Goal: Task Accomplishment & Management: Manage account settings

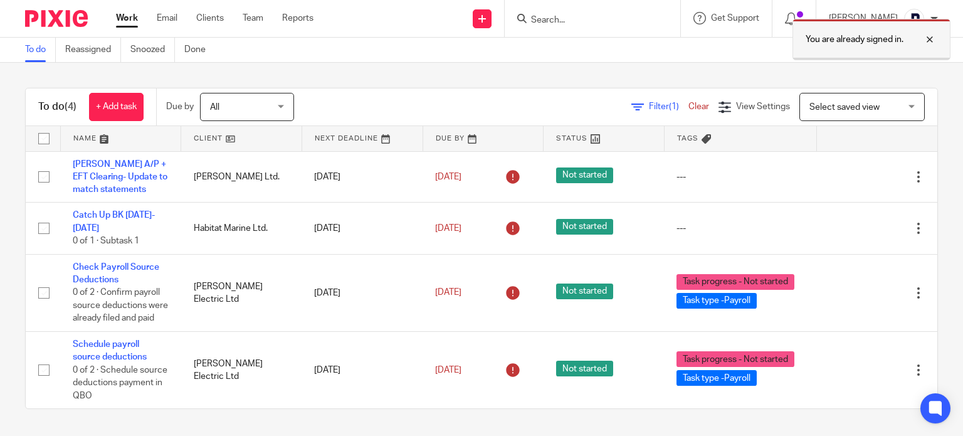
click at [927, 38] on div at bounding box center [920, 39] width 34 height 15
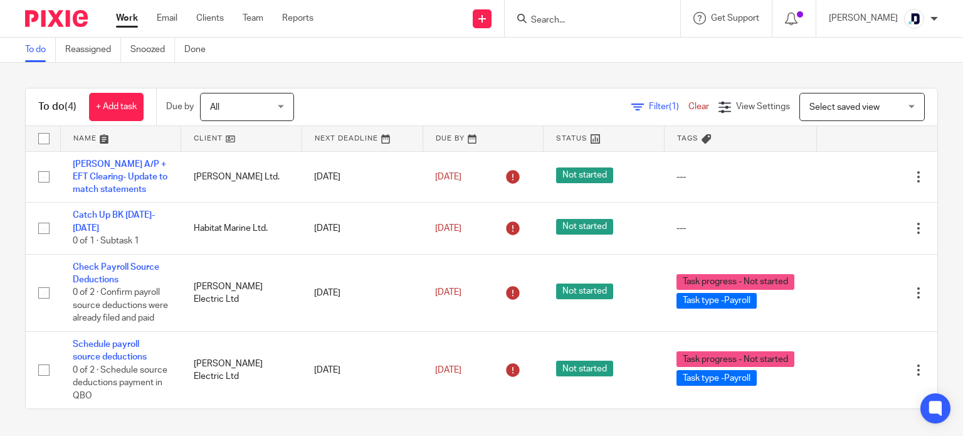
click at [934, 15] on div at bounding box center [934, 19] width 8 height 8
click at [891, 50] on span "My profile" at bounding box center [884, 50] width 39 height 9
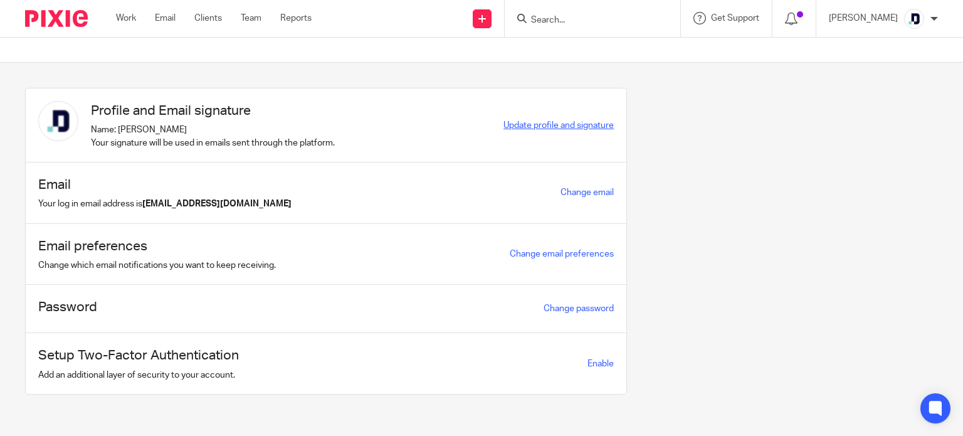
click at [589, 127] on span "Update profile and signature" at bounding box center [558, 125] width 110 height 9
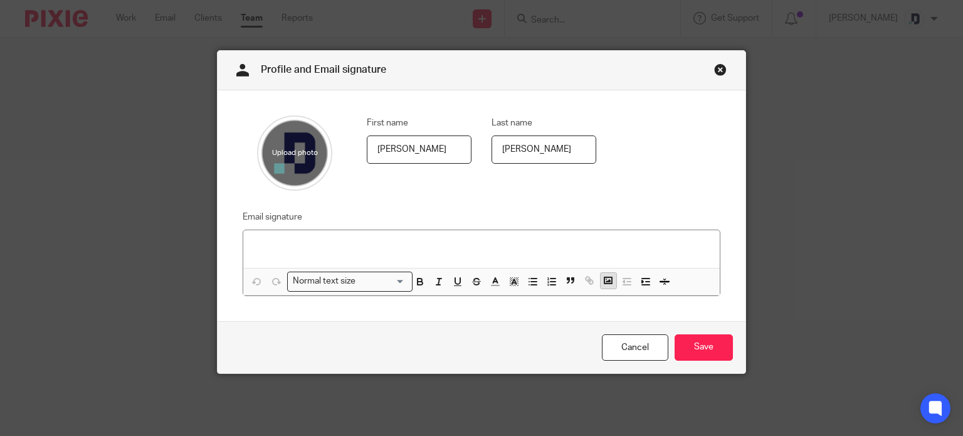
click at [602, 281] on icon "button" at bounding box center [607, 279] width 11 height 11
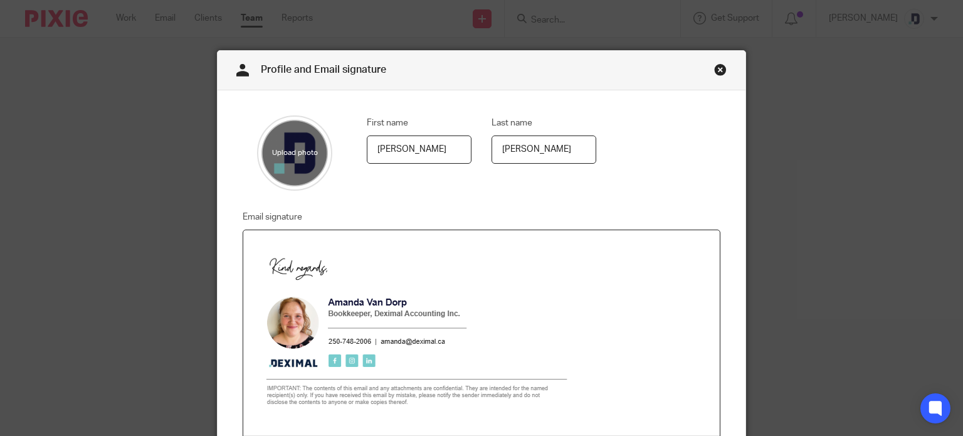
click at [506, 328] on img at bounding box center [414, 328] width 323 height 176
drag, startPoint x: 568, startPoint y: 416, endPoint x: 567, endPoint y: 370, distance: 45.8
click at [567, 370] on span at bounding box center [413, 327] width 321 height 175
click at [523, 355] on img at bounding box center [413, 327] width 321 height 175
drag, startPoint x: 407, startPoint y: 416, endPoint x: 409, endPoint y: 397, distance: 18.8
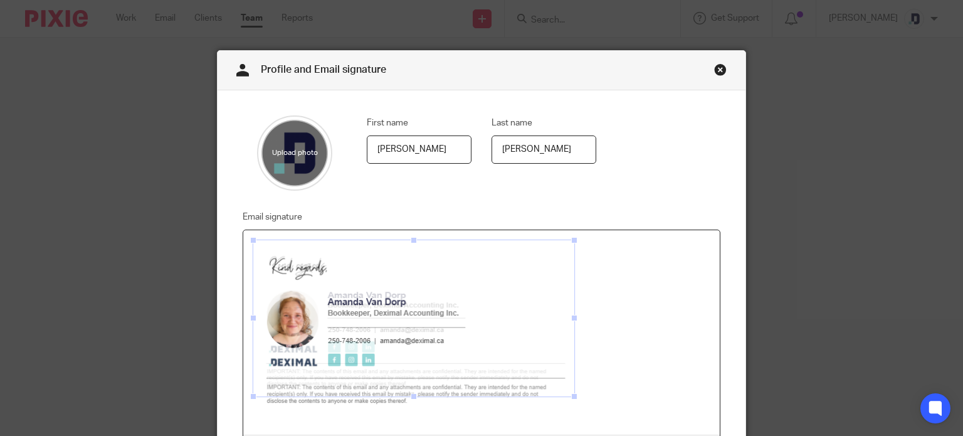
click at [409, 397] on span at bounding box center [413, 396] width 13 height 13
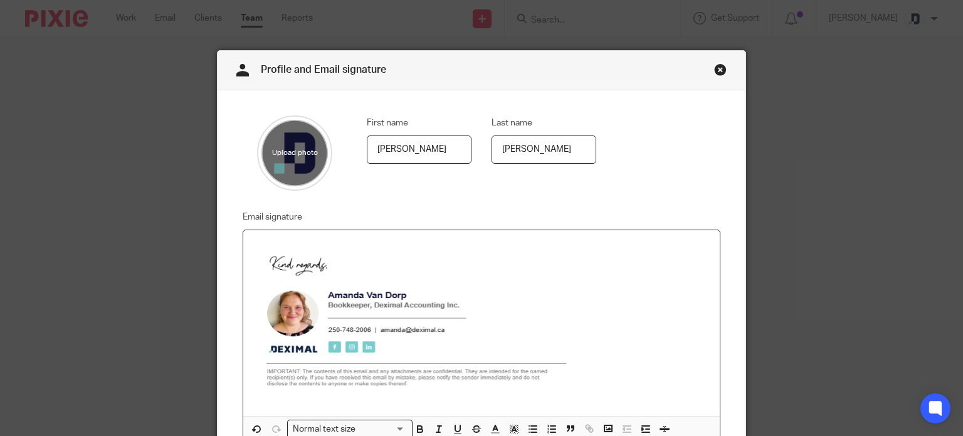
click at [420, 370] on img at bounding box center [414, 318] width 322 height 156
drag, startPoint x: 409, startPoint y: 395, endPoint x: 409, endPoint y: 403, distance: 7.5
click at [409, 403] on span at bounding box center [414, 403] width 13 height 13
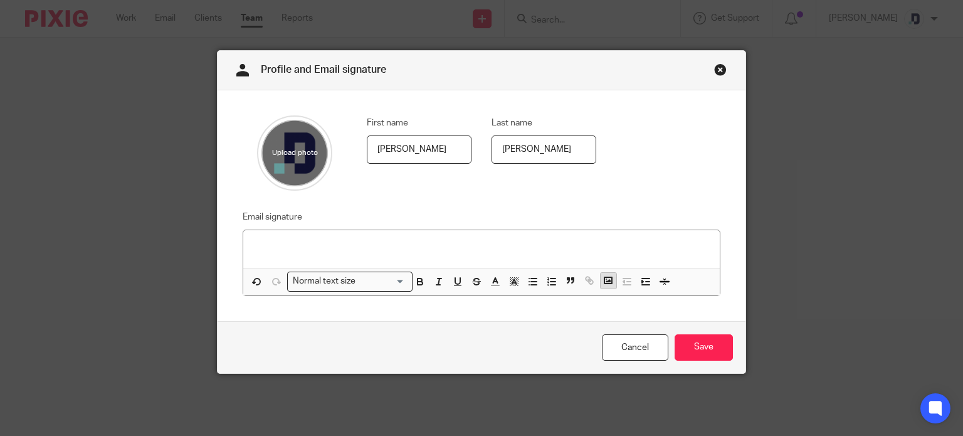
click at [602, 283] on icon "button" at bounding box center [607, 279] width 11 height 11
click at [556, 251] on p at bounding box center [481, 246] width 457 height 13
click at [605, 278] on icon "button" at bounding box center [607, 279] width 11 height 11
click at [323, 246] on p at bounding box center [481, 246] width 457 height 13
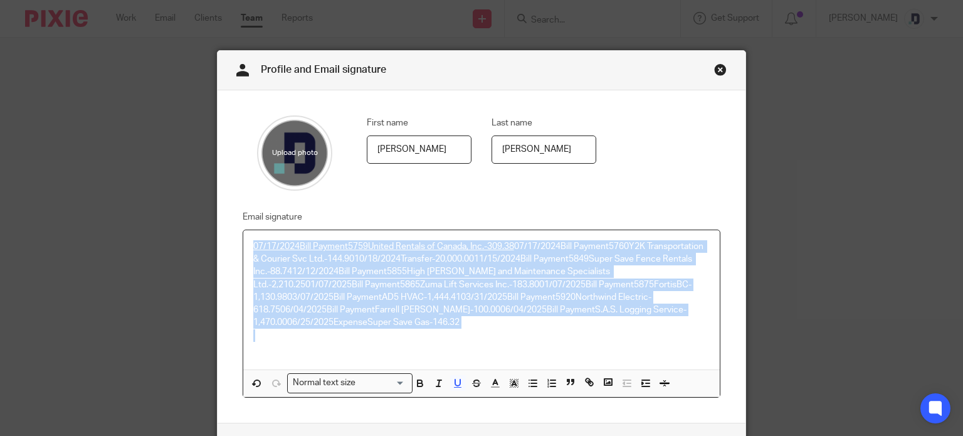
drag, startPoint x: 301, startPoint y: 333, endPoint x: 243, endPoint y: 233, distance: 116.5
click at [243, 233] on div "07/17/2024Bill Payment5759United Rentals of Canada, Inc.-309.38 07/17/2024Bill …" at bounding box center [481, 299] width 477 height 139
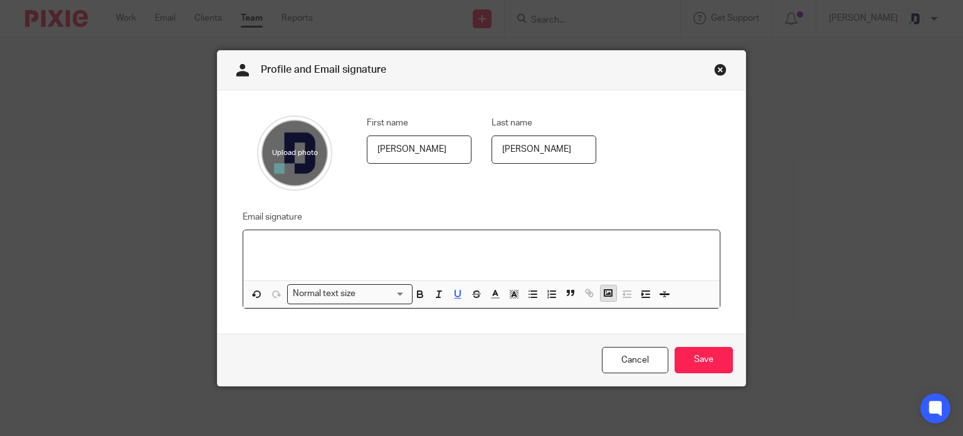
click at [602, 297] on icon "button" at bounding box center [607, 292] width 11 height 11
click at [359, 243] on p at bounding box center [481, 253] width 457 height 26
drag, startPoint x: 254, startPoint y: 248, endPoint x: 603, endPoint y: 291, distance: 351.8
click at [603, 291] on icon "button" at bounding box center [607, 292] width 11 height 11
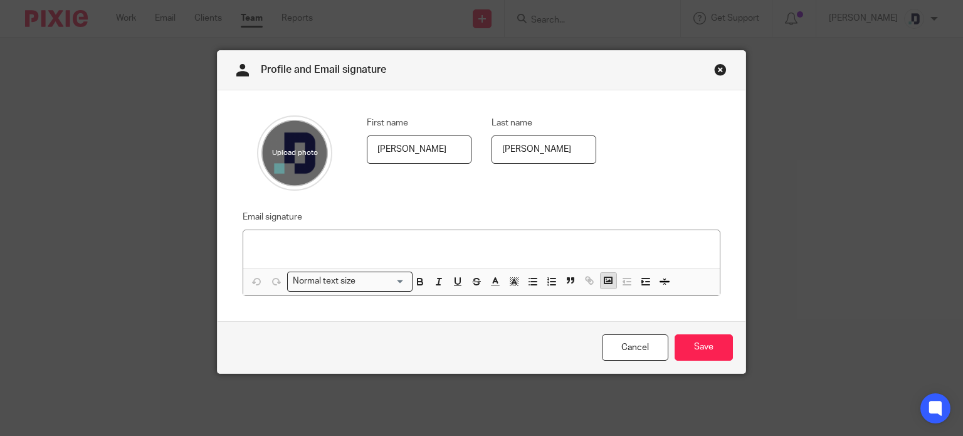
click at [605, 281] on polyline "button" at bounding box center [607, 280] width 5 height 3
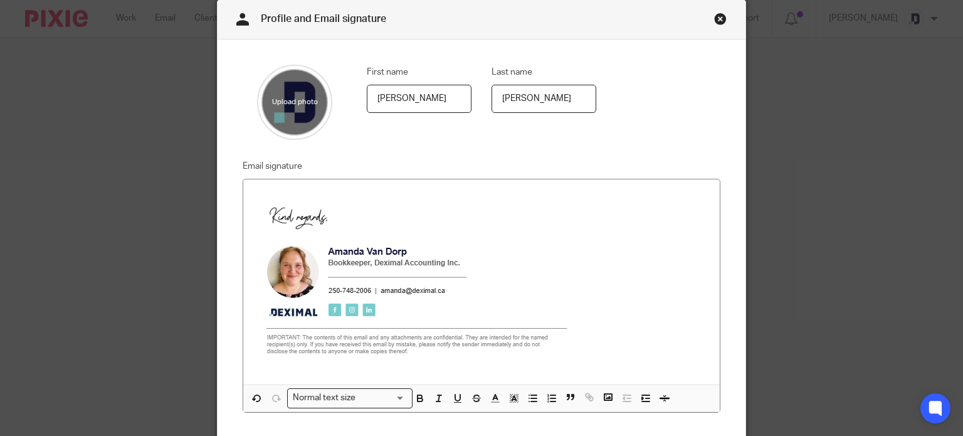
scroll to position [61, 0]
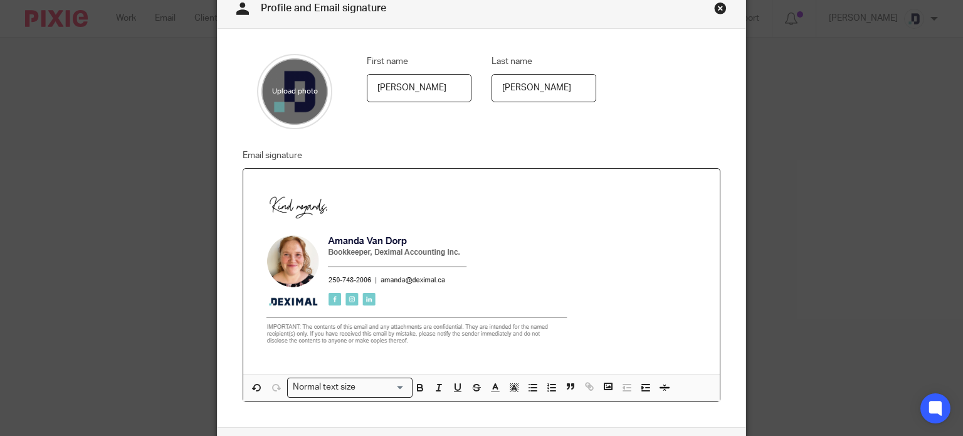
click at [465, 301] on img at bounding box center [414, 267] width 323 height 176
drag, startPoint x: 571, startPoint y: 355, endPoint x: 539, endPoint y: 342, distance: 34.3
click at [539, 342] on span at bounding box center [544, 337] width 13 height 13
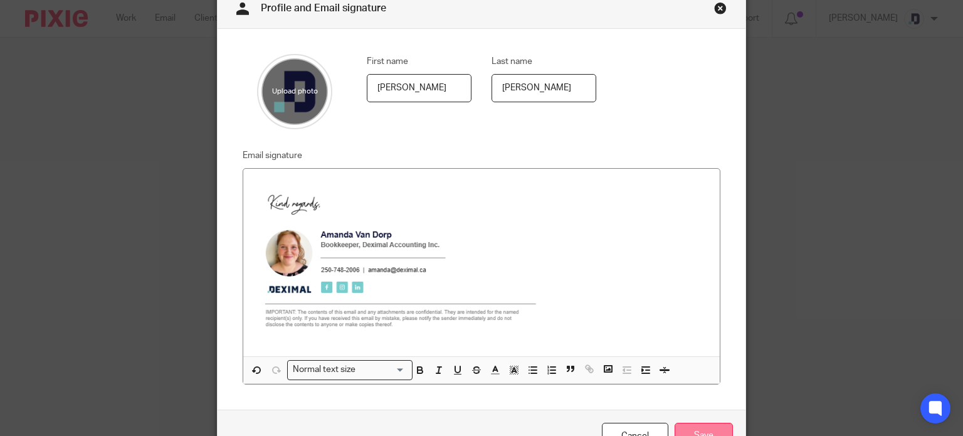
click at [700, 423] on input "Save" at bounding box center [703, 435] width 58 height 27
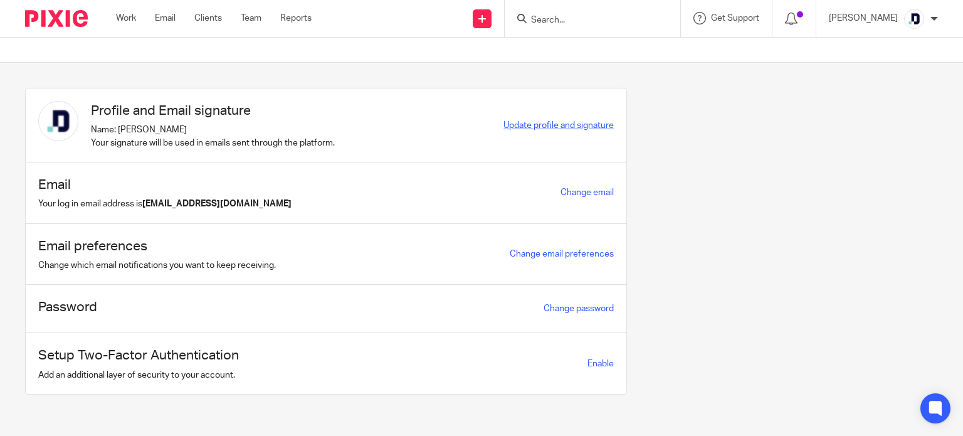
click at [554, 123] on span "Update profile and signature" at bounding box center [558, 125] width 110 height 9
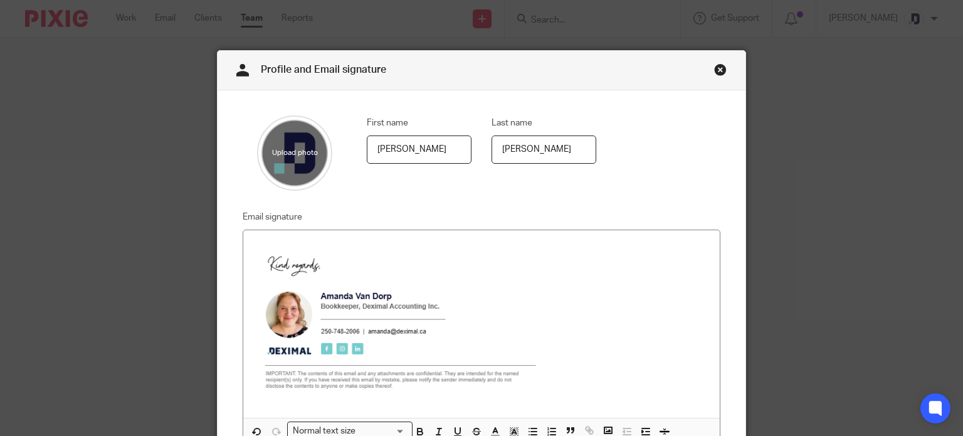
click at [293, 144] on input "file" at bounding box center [294, 152] width 75 height 75
type input "C:\fakepath\Deximal Accounting signature.png"
drag, startPoint x: 283, startPoint y: 144, endPoint x: 305, endPoint y: 145, distance: 22.0
click at [305, 145] on input "file" at bounding box center [294, 152] width 75 height 75
click at [306, 159] on input "file" at bounding box center [294, 152] width 75 height 75
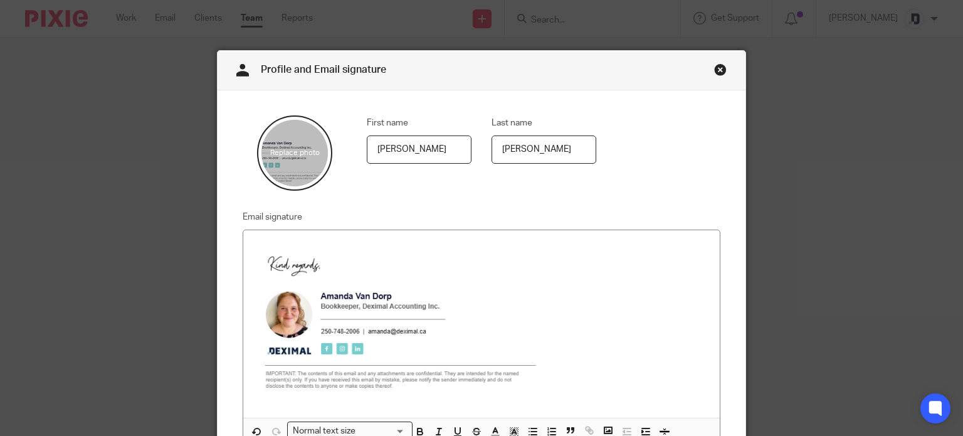
type input "C:\fakepath\Screenshot [DATE] 114050.png"
click at [372, 196] on div "First name [PERSON_NAME] Last name [PERSON_NAME] Email signature Normal text si…" at bounding box center [481, 280] width 528 height 380
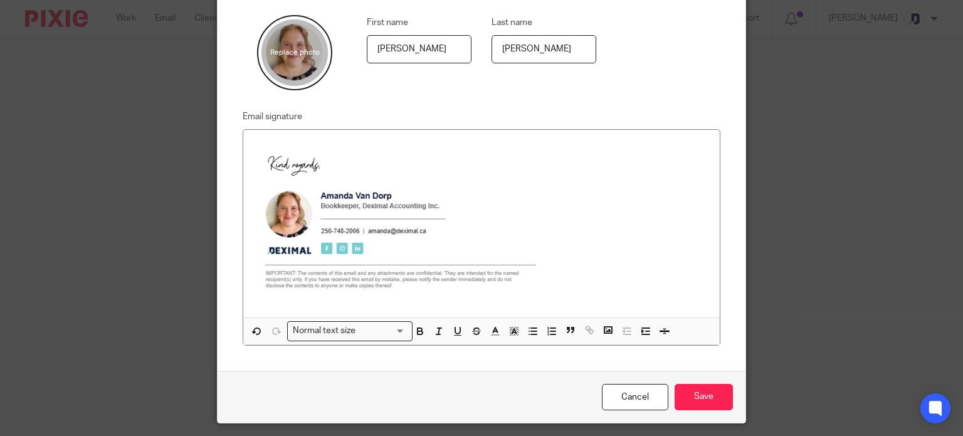
scroll to position [101, 0]
click at [706, 393] on input "Save" at bounding box center [703, 396] width 58 height 27
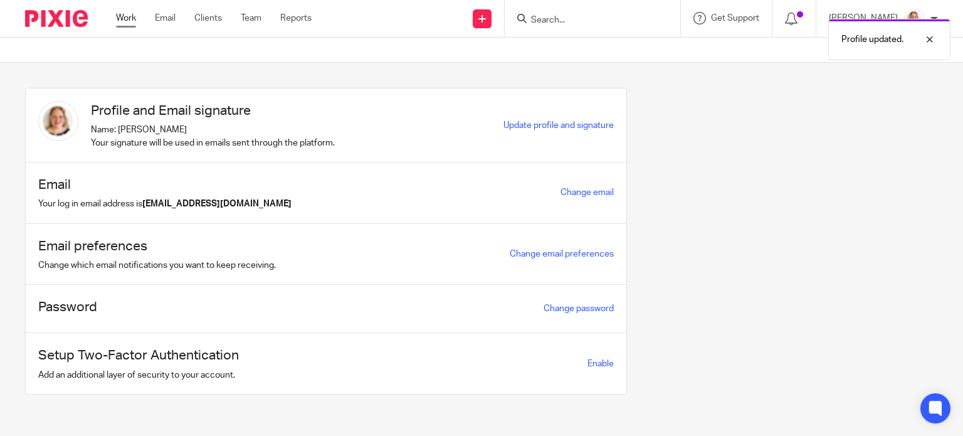
click at [128, 16] on link "Work" at bounding box center [126, 18] width 20 height 13
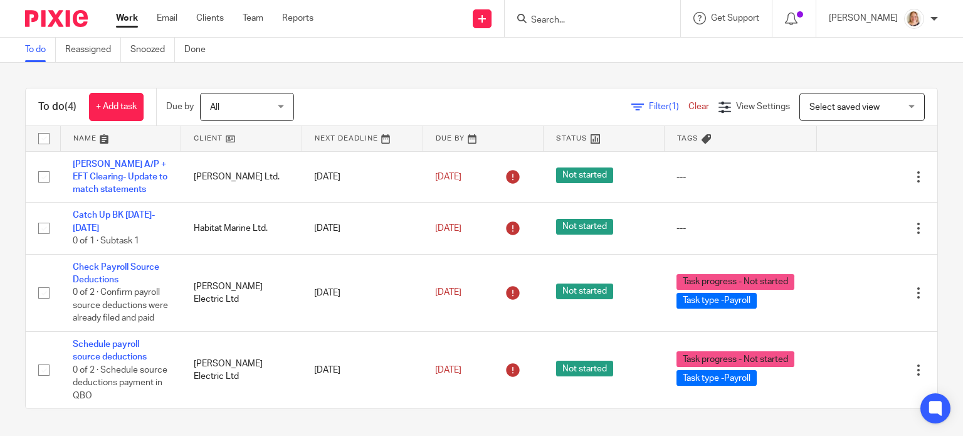
click at [892, 24] on div "[PERSON_NAME]" at bounding box center [882, 19] width 109 height 20
click at [886, 51] on span "My profile" at bounding box center [884, 50] width 39 height 9
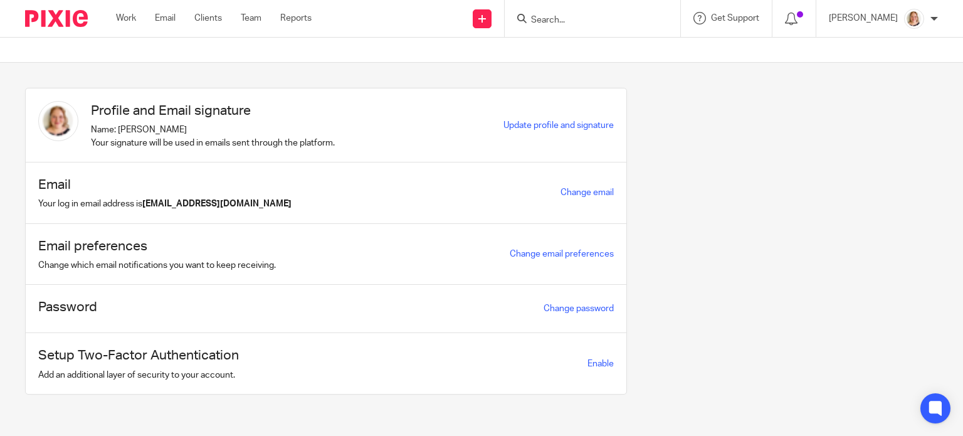
click at [56, 118] on img at bounding box center [58, 121] width 40 height 40
click at [503, 127] on span "Update profile and signature" at bounding box center [558, 125] width 110 height 9
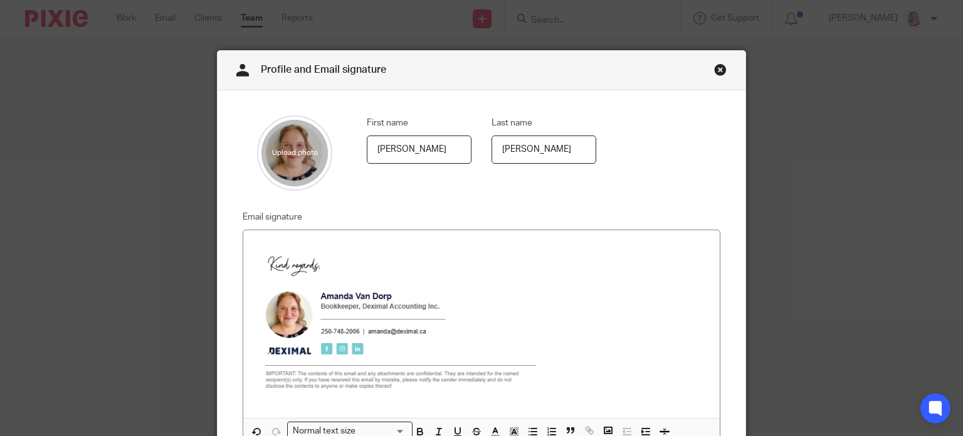
click at [617, 191] on div "First name [PERSON_NAME] Last name [PERSON_NAME] Email signature Normal text si…" at bounding box center [481, 280] width 528 height 380
click at [719, 75] on link "Close this dialog window" at bounding box center [720, 71] width 13 height 17
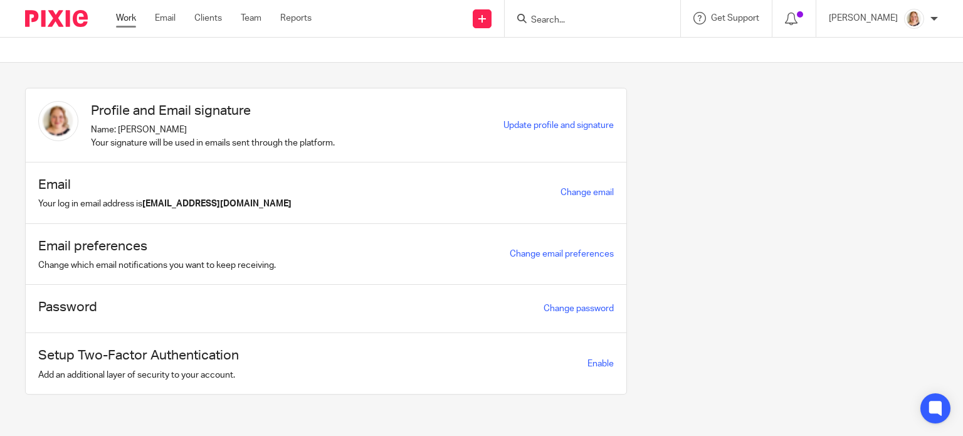
click at [125, 23] on link "Work" at bounding box center [126, 18] width 20 height 13
